Goal: Find specific page/section: Find specific page/section

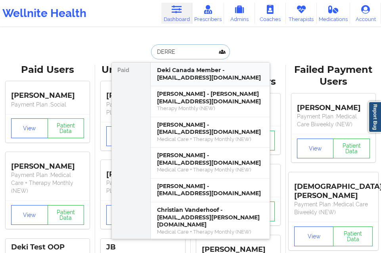
type input "[PERSON_NAME]"
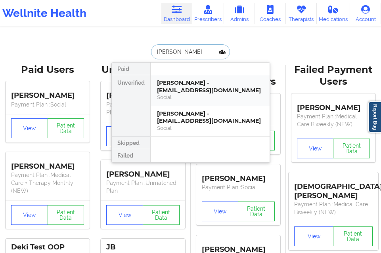
click at [183, 89] on div "[PERSON_NAME] - [EMAIL_ADDRESS][DOMAIN_NAME]" at bounding box center [210, 86] width 106 height 15
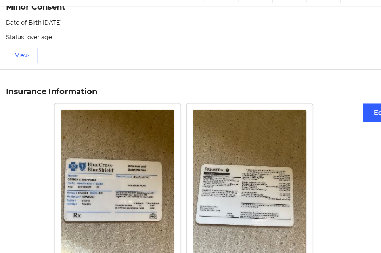
scroll to position [549, 0]
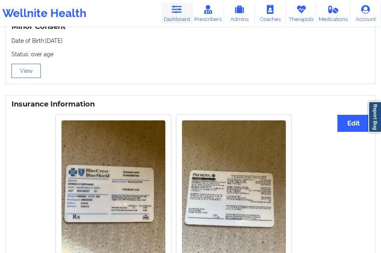
click at [173, 14] on link "Dashboard" at bounding box center [176, 13] width 31 height 21
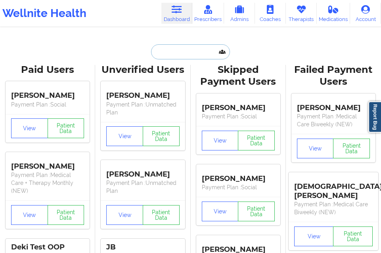
click at [168, 55] on input "text" at bounding box center [190, 51] width 78 height 15
click at [173, 49] on input "text" at bounding box center [190, 51] width 78 height 15
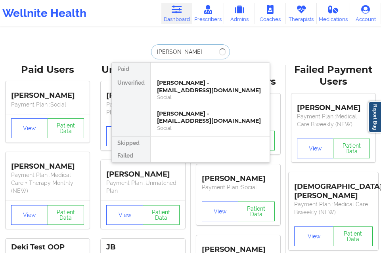
type input "[PERSON_NAME]"
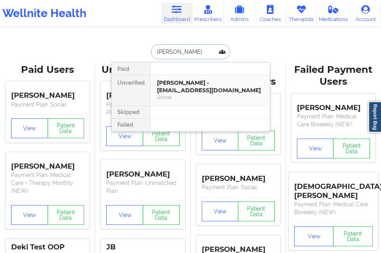
click at [180, 93] on div "[PERSON_NAME] - [EMAIL_ADDRESS][DOMAIN_NAME]" at bounding box center [210, 86] width 106 height 15
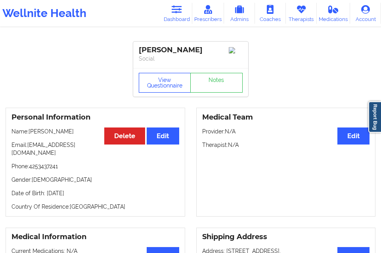
click at [163, 93] on button "View Questionnaire" at bounding box center [165, 83] width 52 height 20
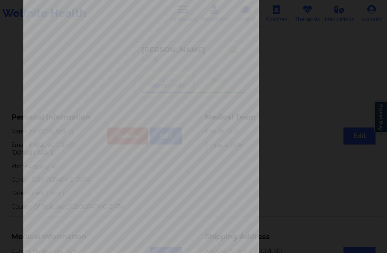
scroll to position [125, 0]
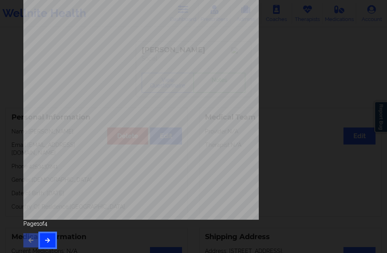
click at [45, 242] on icon "button" at bounding box center [47, 240] width 7 height 5
click at [48, 241] on icon "button" at bounding box center [47, 240] width 7 height 5
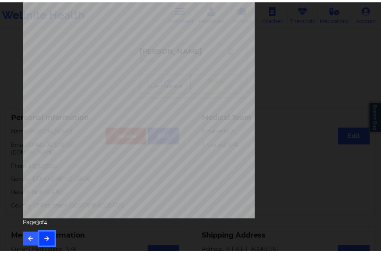
scroll to position [0, 0]
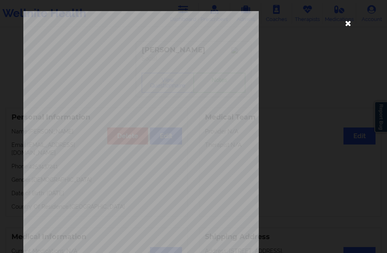
click at [345, 26] on icon at bounding box center [348, 23] width 13 height 13
